Goal: Task Accomplishment & Management: Manage account settings

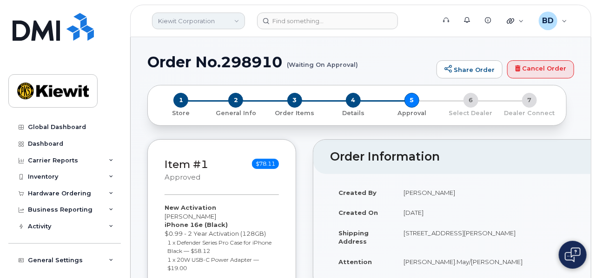
click at [187, 20] on link "Kiewit Corporation" at bounding box center [198, 21] width 93 height 17
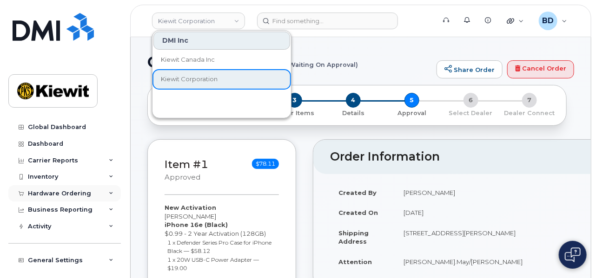
click at [109, 191] on icon at bounding box center [111, 193] width 5 height 5
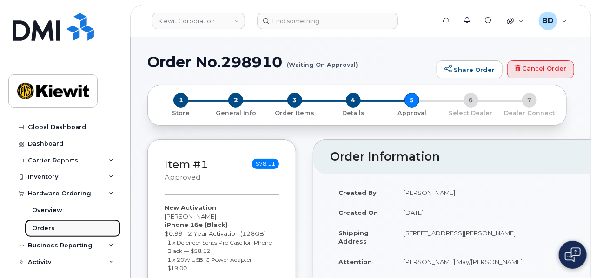
click at [53, 231] on link "Orders" at bounding box center [73, 229] width 96 height 18
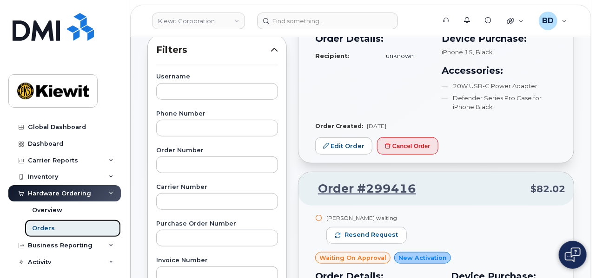
scroll to position [174, 0]
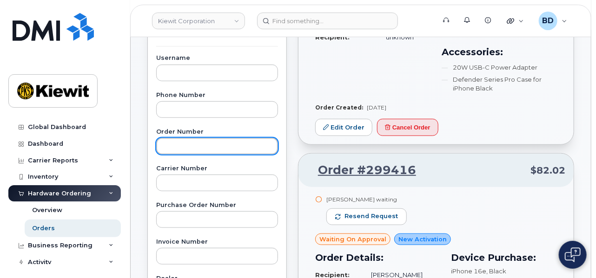
click at [163, 145] on input "text" at bounding box center [217, 146] width 122 height 17
type input "298896"
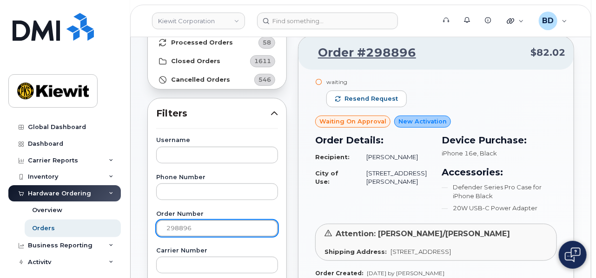
scroll to position [116, 0]
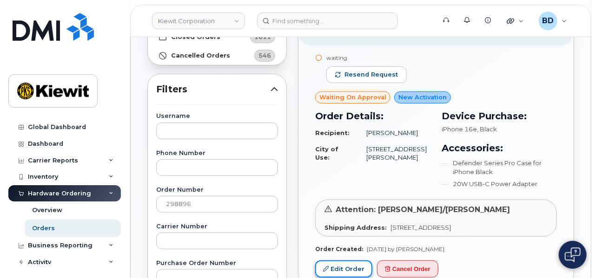
click at [335, 267] on link "Edit Order" at bounding box center [343, 269] width 57 height 17
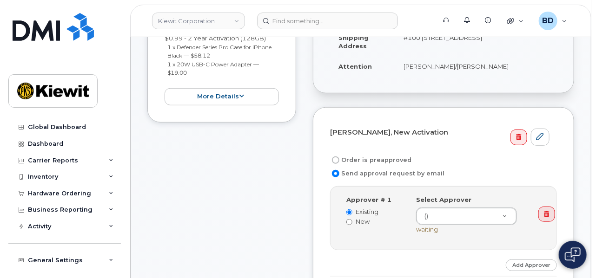
scroll to position [174, 0]
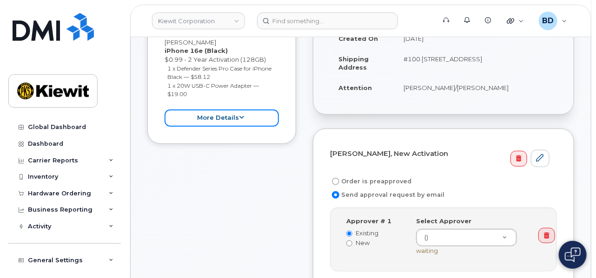
click at [229, 118] on button "more details" at bounding box center [222, 118] width 114 height 17
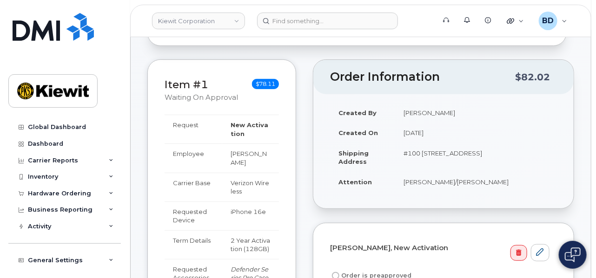
scroll to position [0, 0]
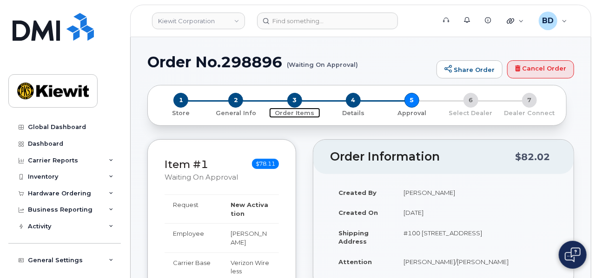
click at [300, 102] on span "3" at bounding box center [294, 100] width 15 height 15
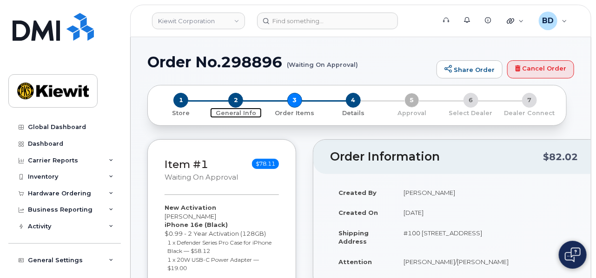
click at [236, 99] on span "2" at bounding box center [235, 100] width 15 height 15
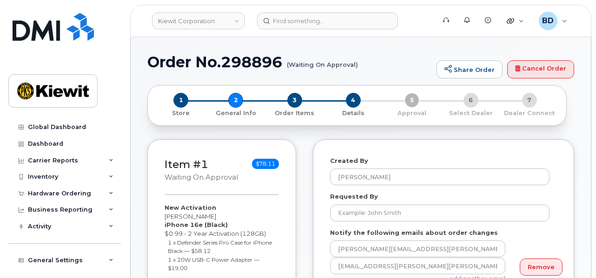
select select
click at [299, 95] on span "3" at bounding box center [294, 100] width 15 height 15
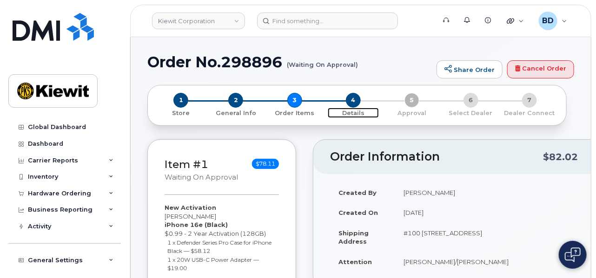
click at [353, 99] on span "4" at bounding box center [353, 100] width 15 height 15
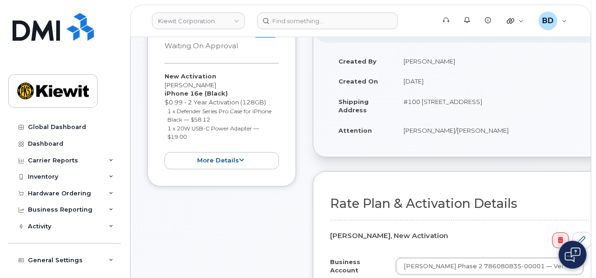
scroll to position [116, 0]
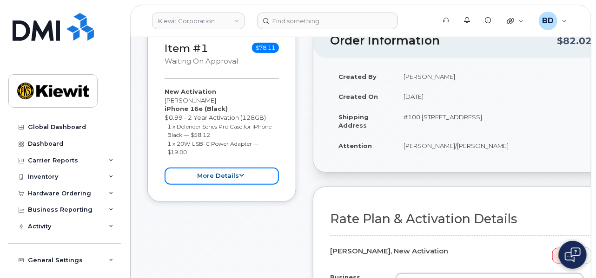
click at [219, 178] on button "more details" at bounding box center [222, 176] width 114 height 17
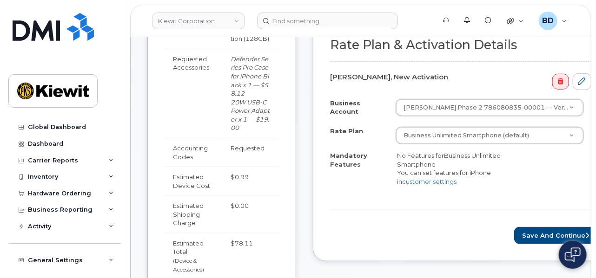
scroll to position [349, 0]
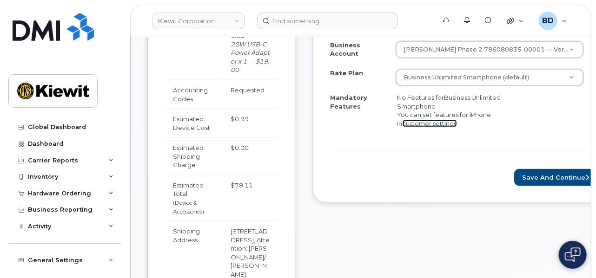
click at [440, 120] on link "customer settings" at bounding box center [429, 123] width 54 height 7
click at [197, 87] on td "Accounting Codes" at bounding box center [194, 94] width 58 height 29
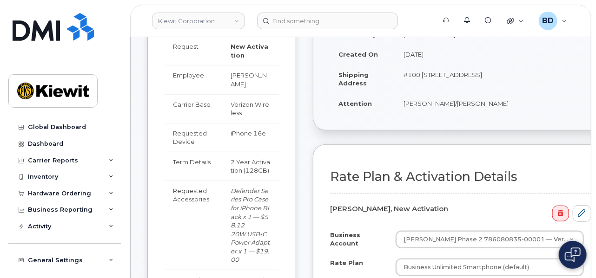
scroll to position [174, 0]
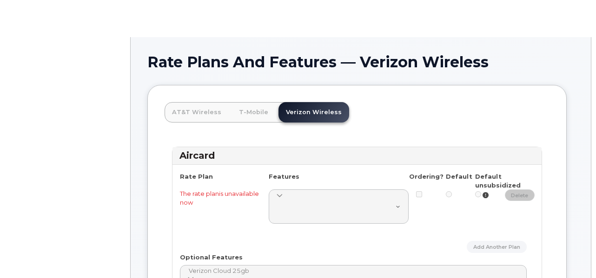
select select
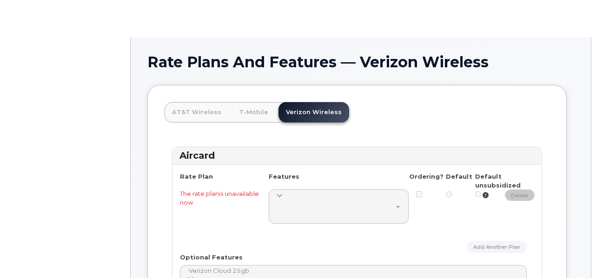
select select
